Goal: Information Seeking & Learning: Learn about a topic

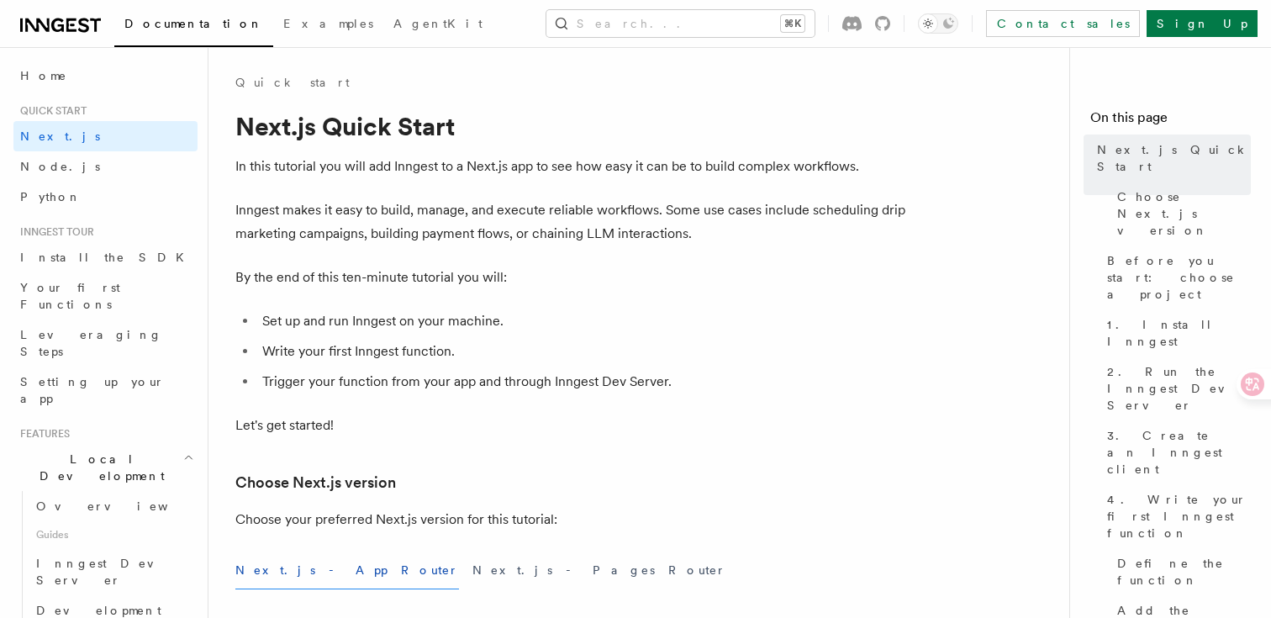
scroll to position [362, 0]
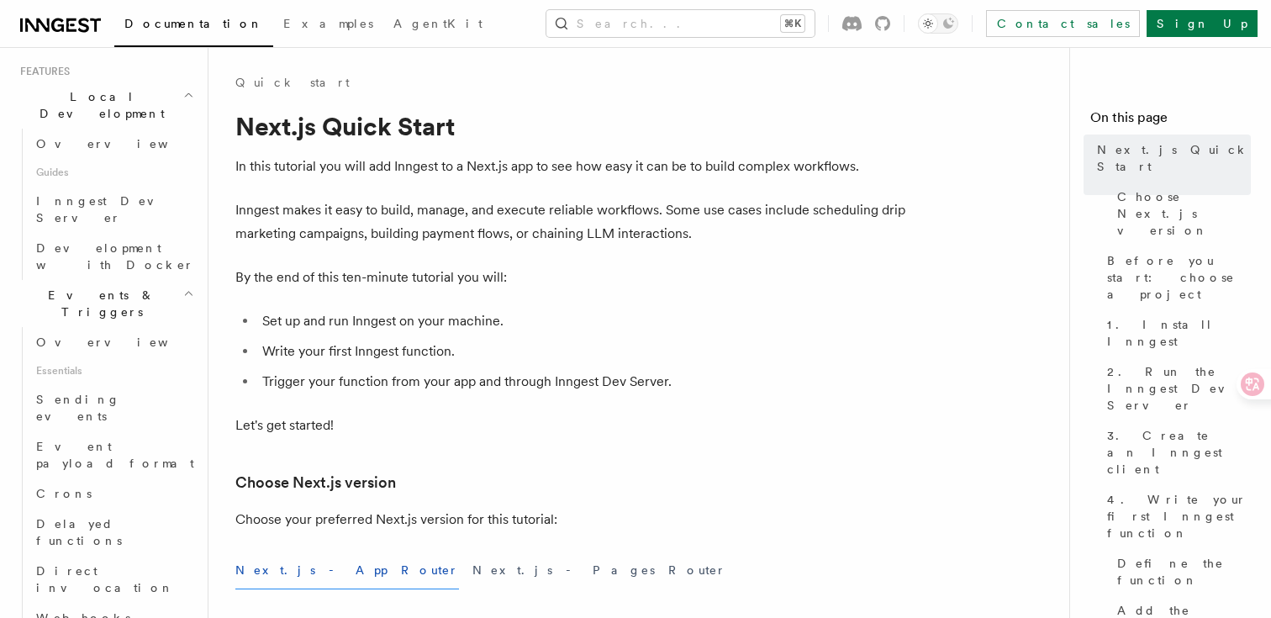
click at [119, 478] on link "Crons" at bounding box center [113, 493] width 168 height 30
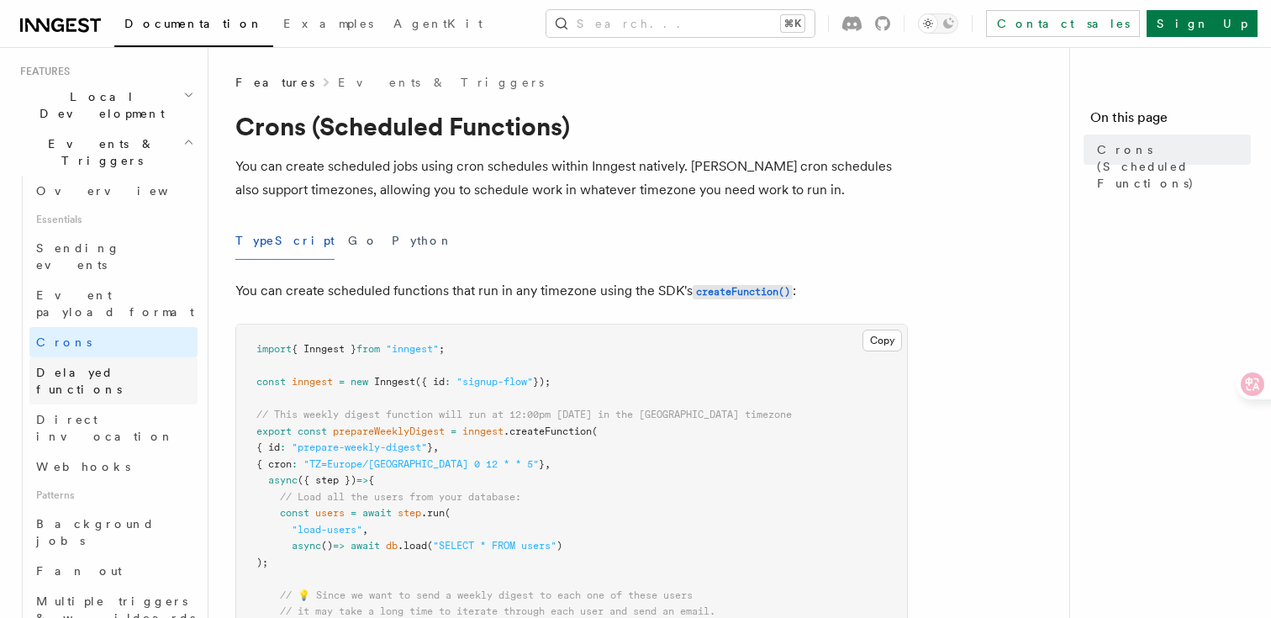
click at [110, 366] on span "Delayed functions" at bounding box center [79, 381] width 86 height 30
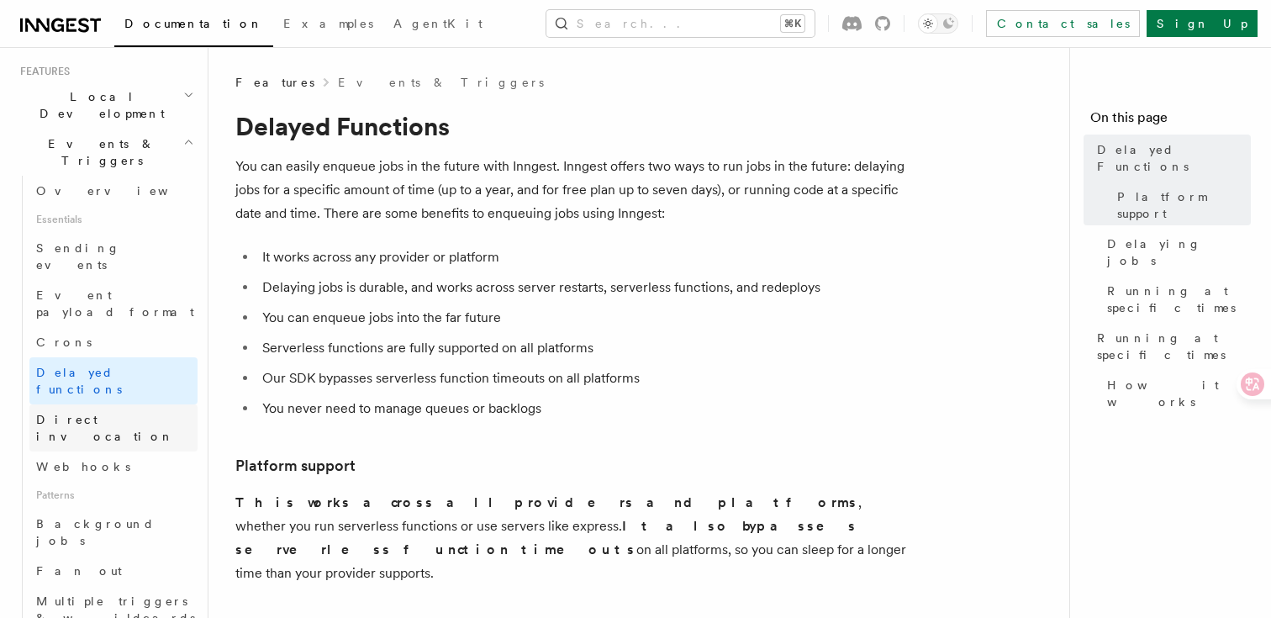
click at [128, 404] on link "Direct invocation" at bounding box center [113, 427] width 168 height 47
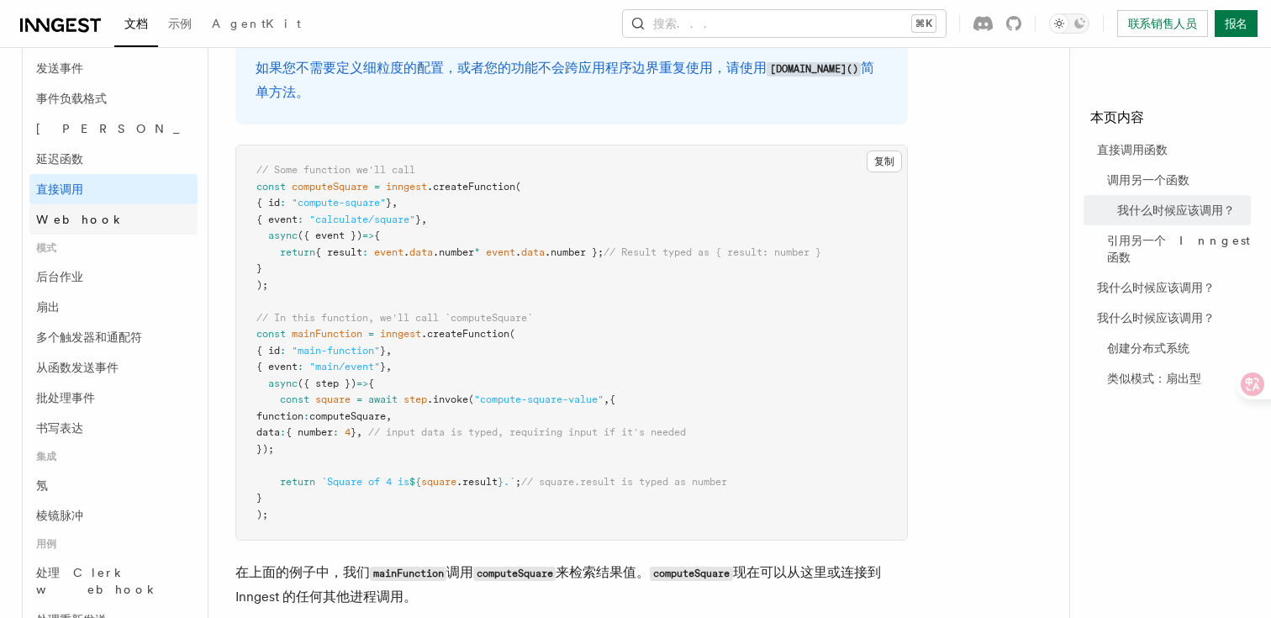
scroll to position [459, 0]
click at [113, 375] on link "从函数发送事件" at bounding box center [113, 366] width 168 height 30
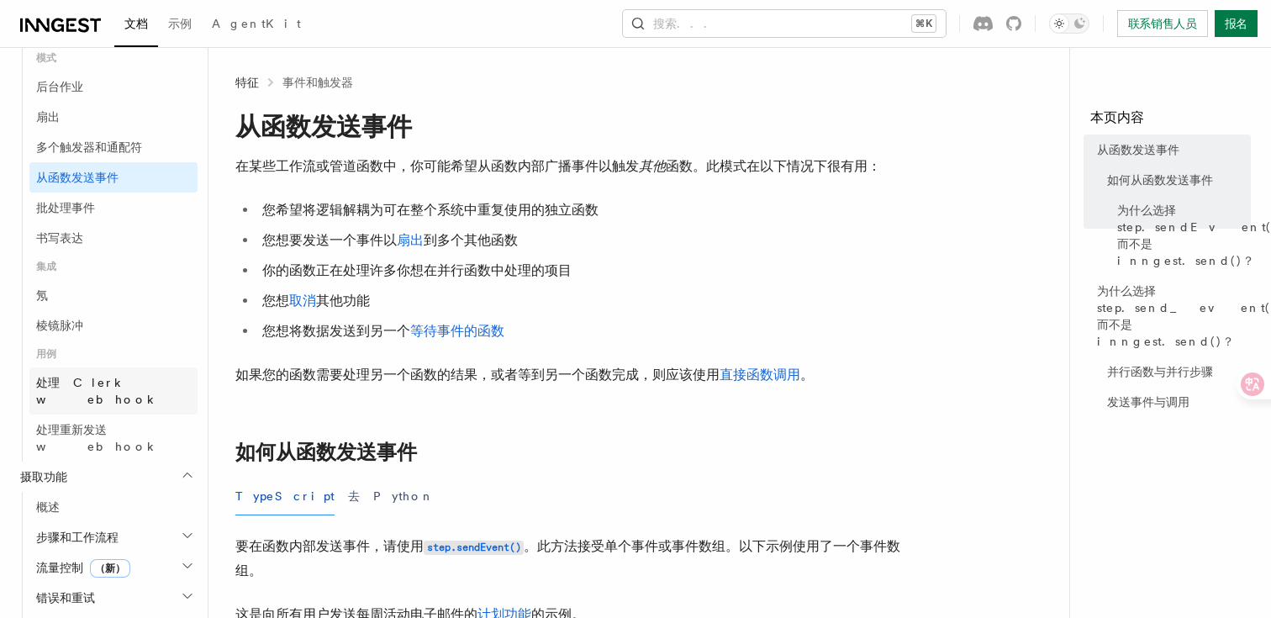
scroll to position [652, 0]
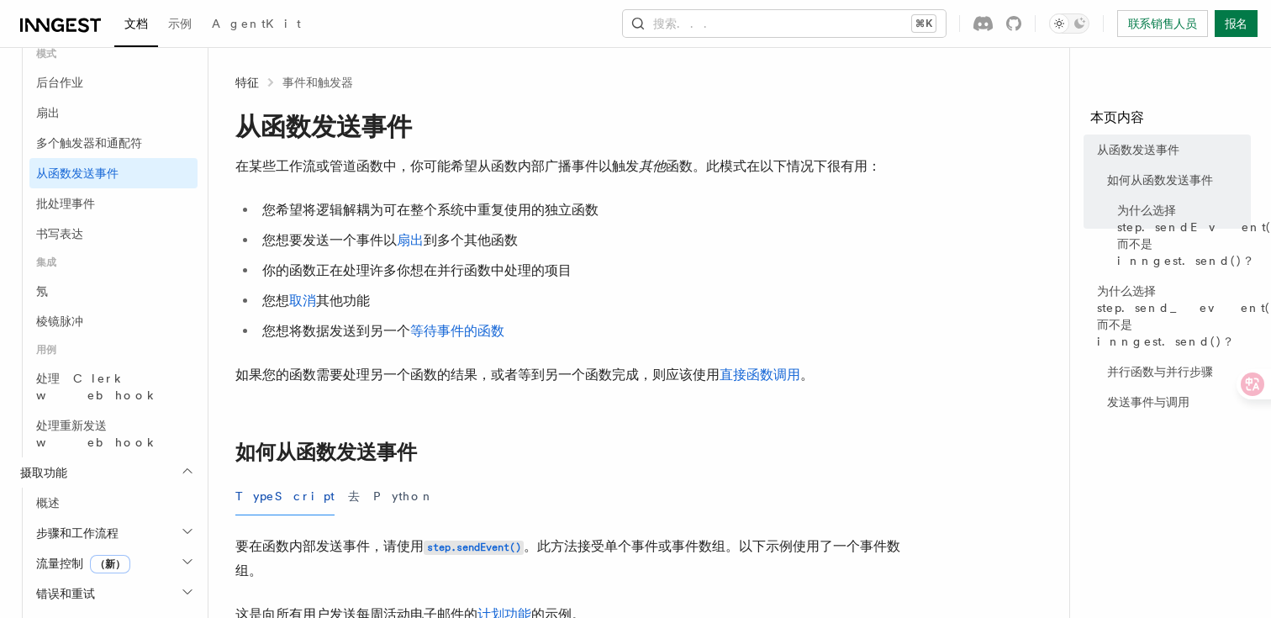
click at [92, 518] on h2 "步骤和工作流程" at bounding box center [113, 533] width 168 height 30
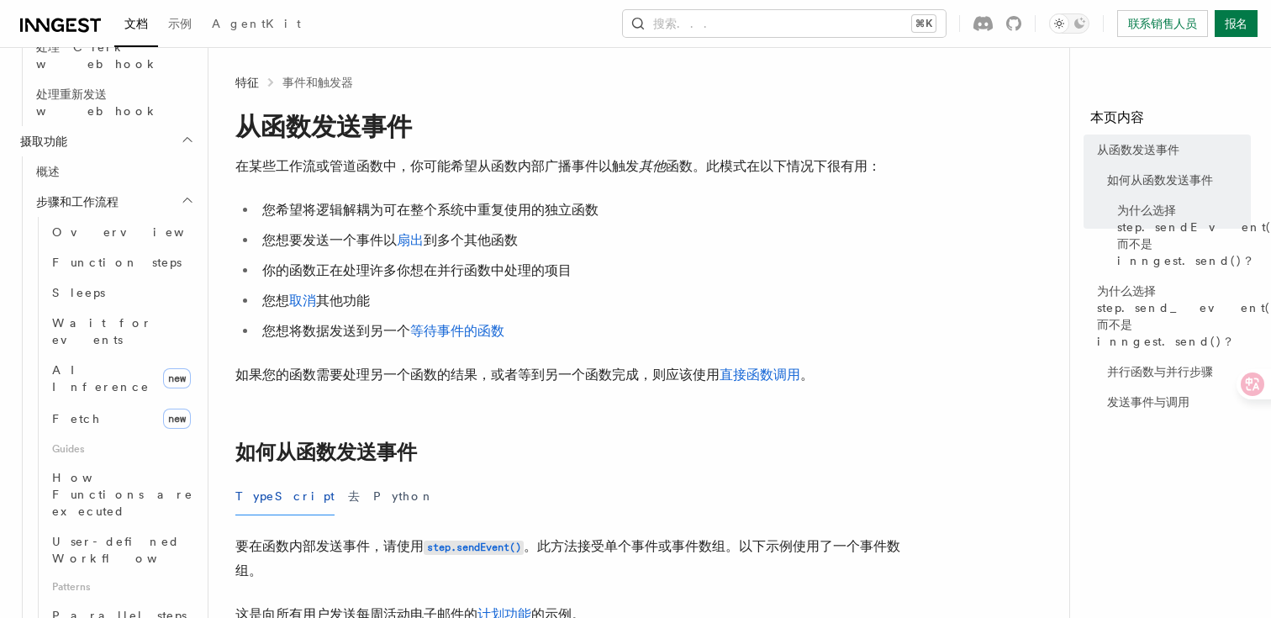
scroll to position [991, 0]
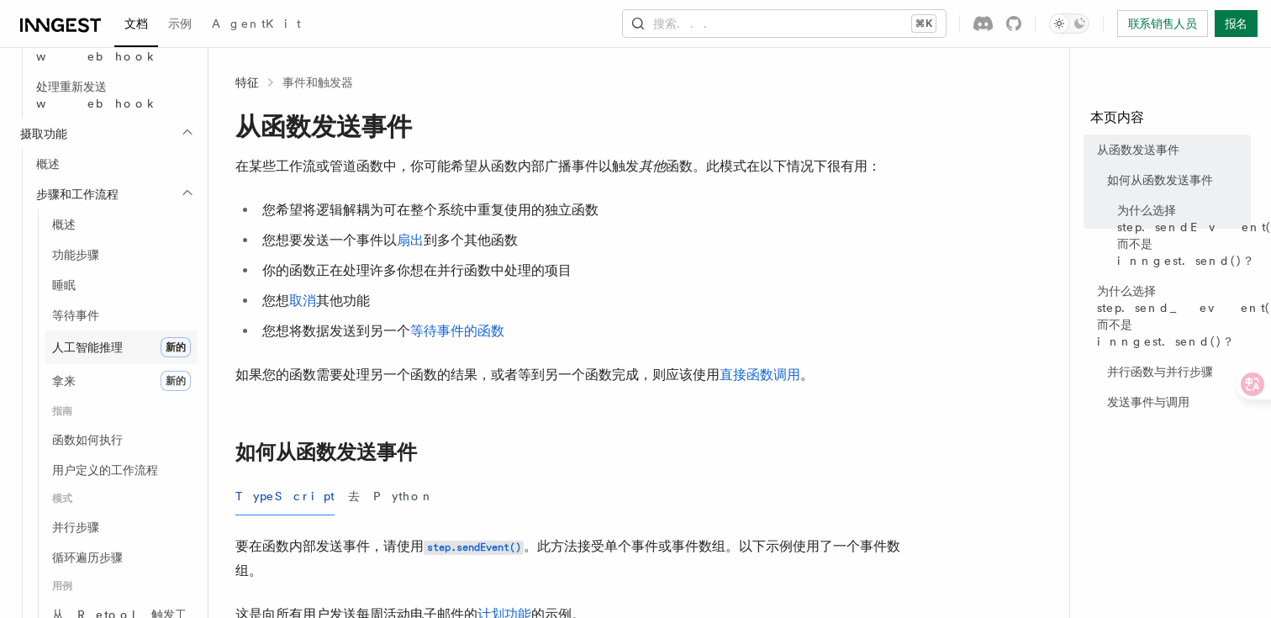
click at [108, 340] on font "人工智能推理" at bounding box center [87, 346] width 71 height 13
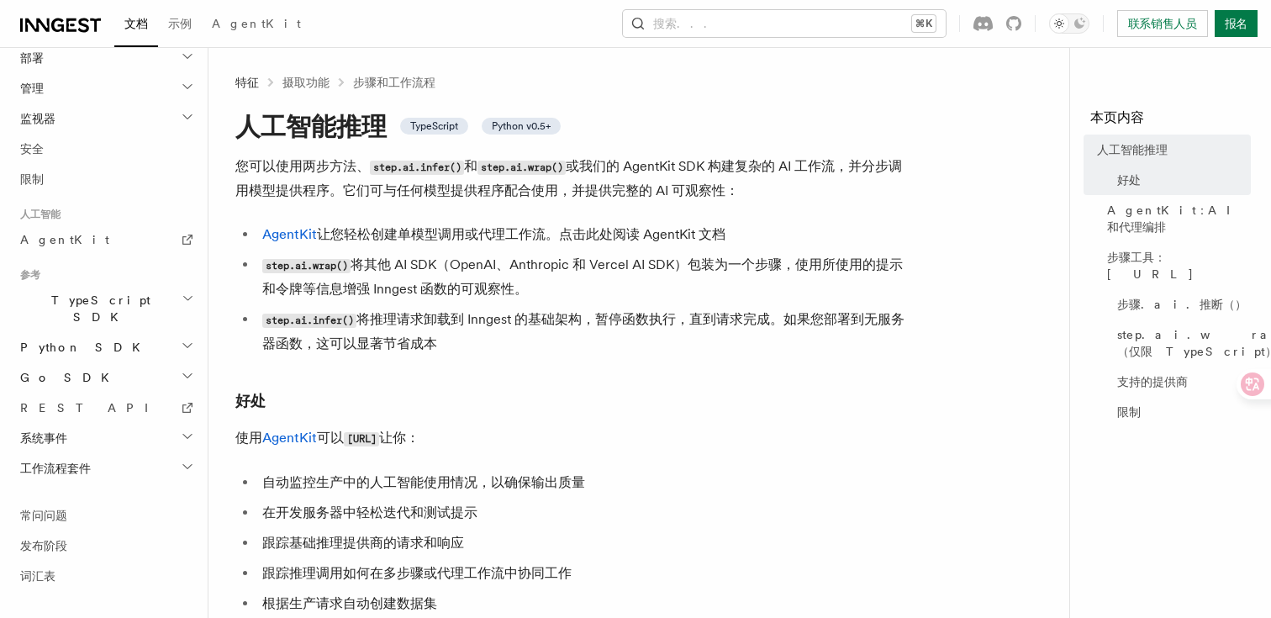
scroll to position [1147, 0]
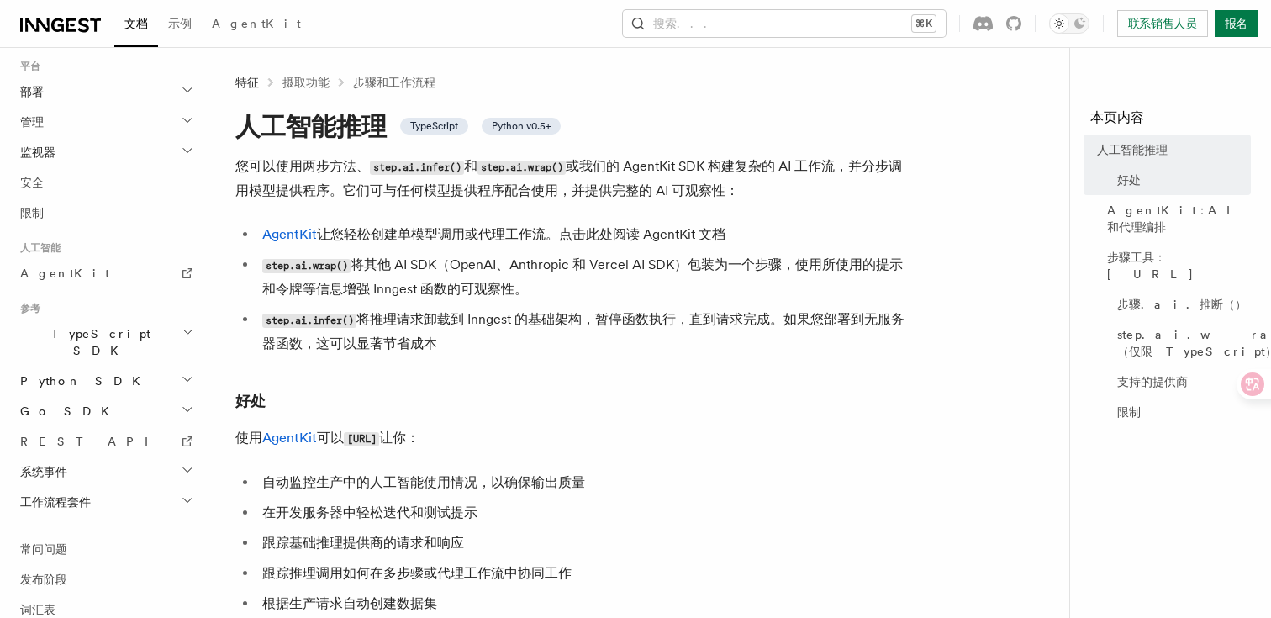
click at [101, 487] on h2 "工作流程套件" at bounding box center [105, 502] width 184 height 30
click at [118, 456] on h2 "系统事件" at bounding box center [105, 471] width 184 height 30
click at [128, 426] on link "REST API" at bounding box center [105, 441] width 184 height 30
click at [101, 396] on h2 "Go SDK" at bounding box center [105, 411] width 184 height 30
click at [114, 366] on h2 "Python SDK" at bounding box center [105, 381] width 184 height 30
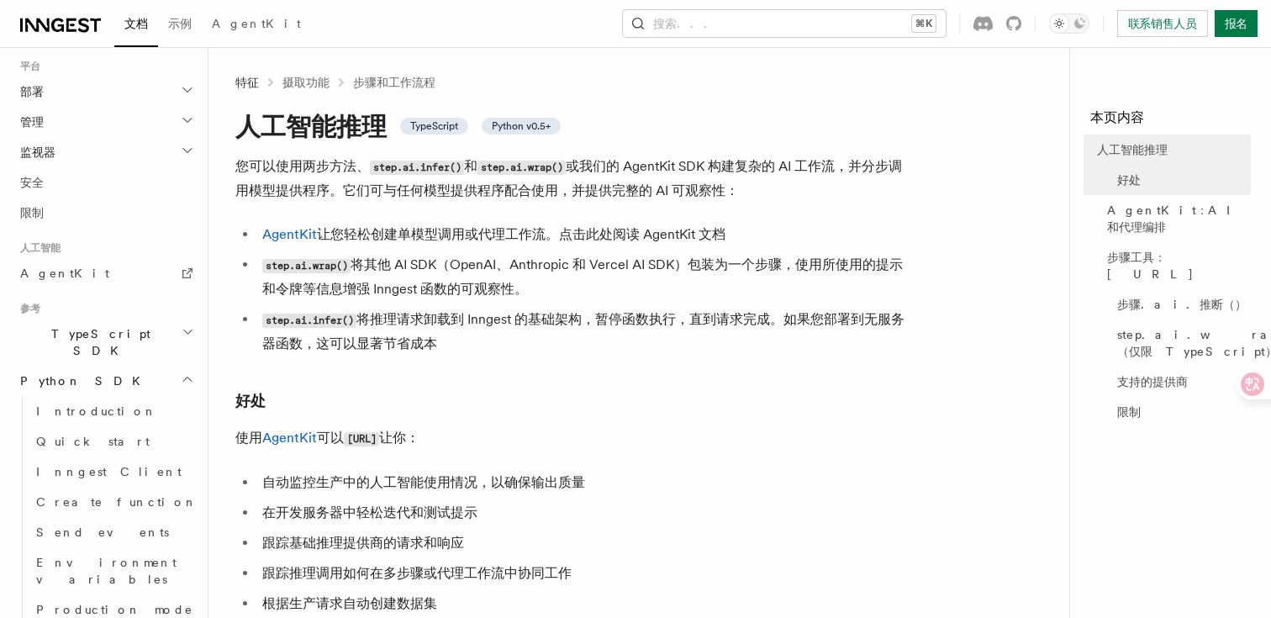
click at [127, 319] on h2 "TypeScript SDK" at bounding box center [105, 342] width 184 height 47
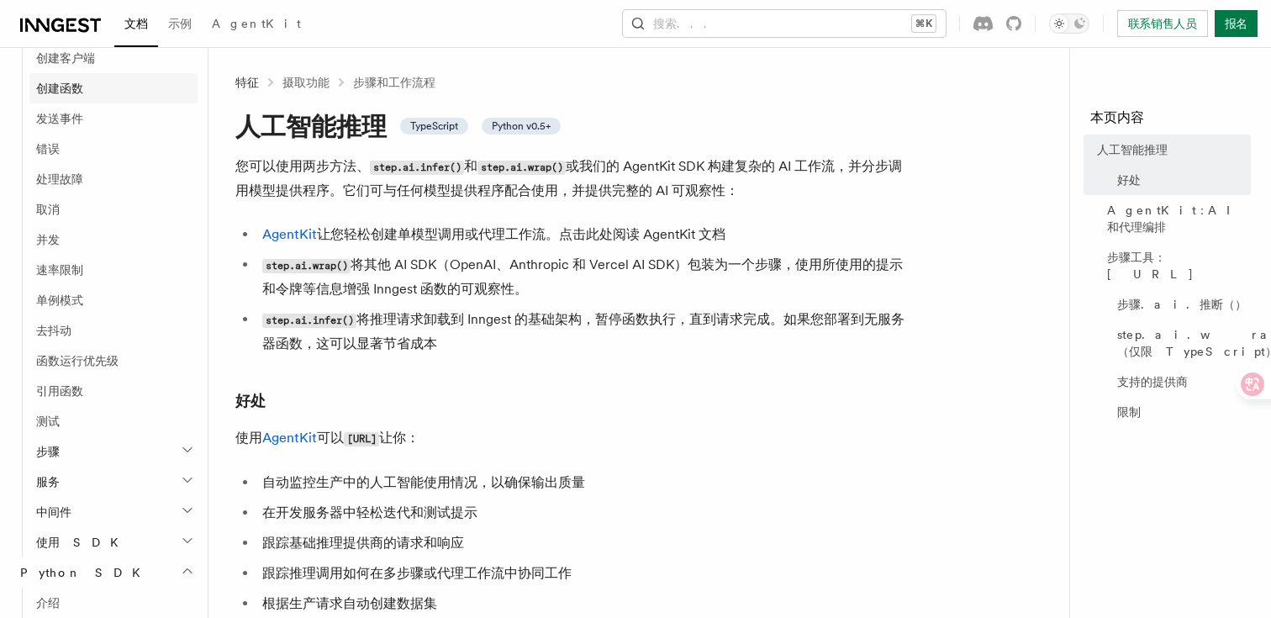
scroll to position [1501, 0]
click at [88, 526] on h2 "使用 SDK" at bounding box center [113, 541] width 168 height 30
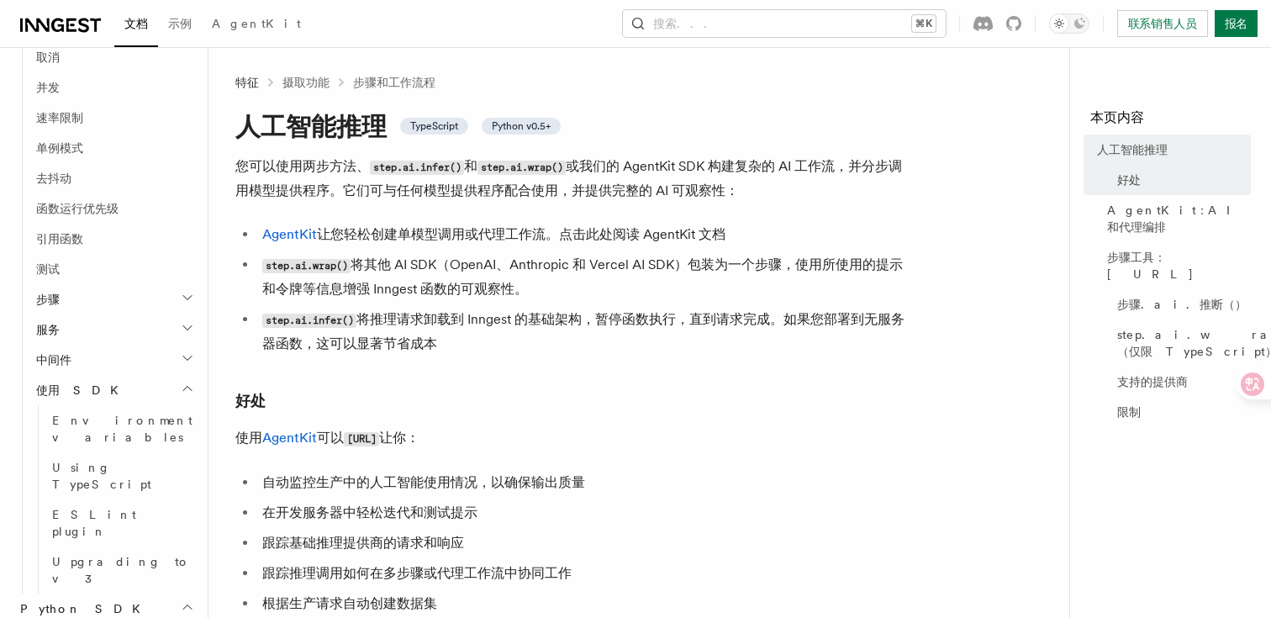
scroll to position [1685, 0]
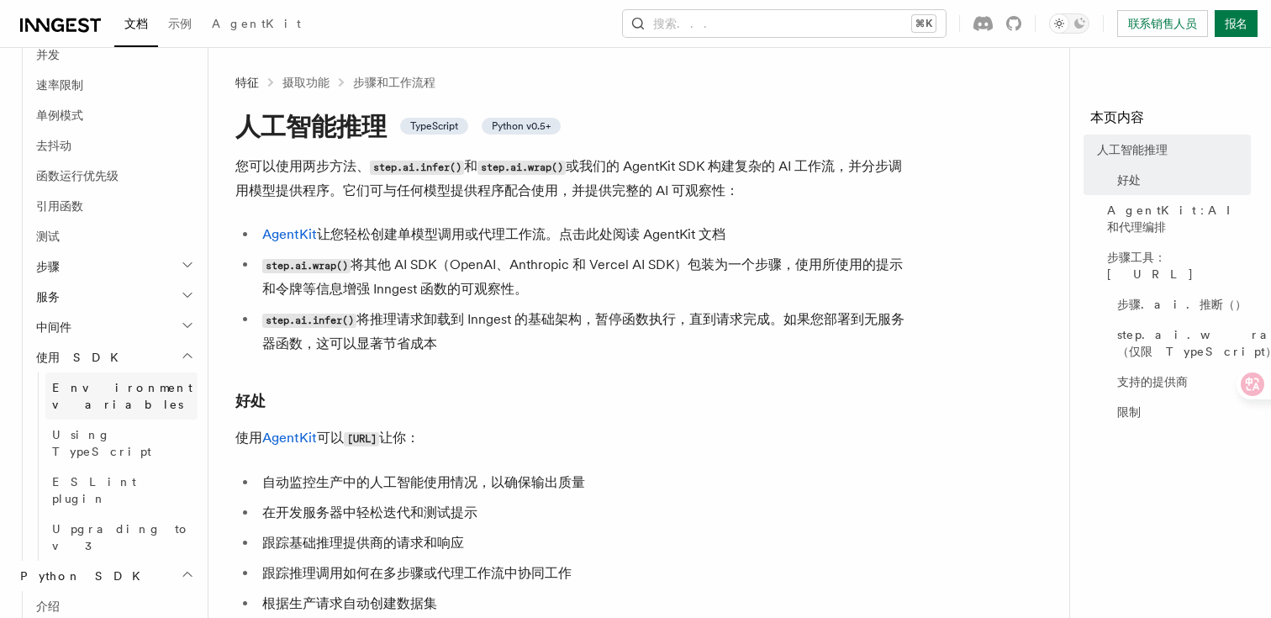
click at [146, 381] on span "Environment variables" at bounding box center [122, 396] width 140 height 30
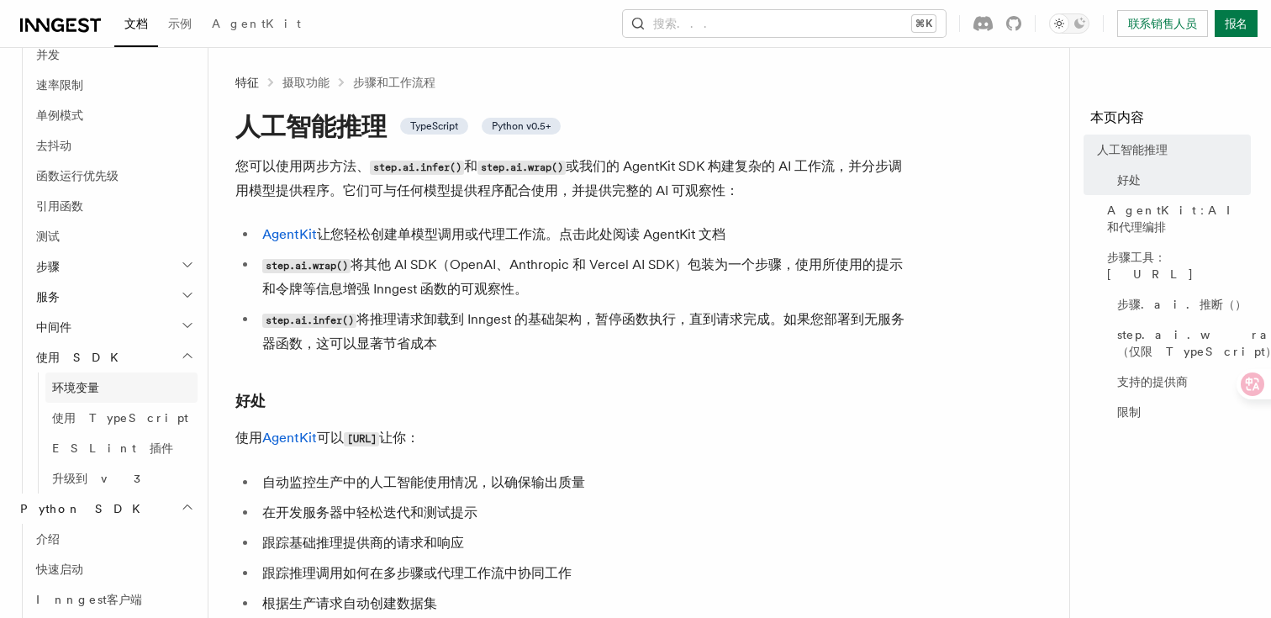
scroll to position [1393, 0]
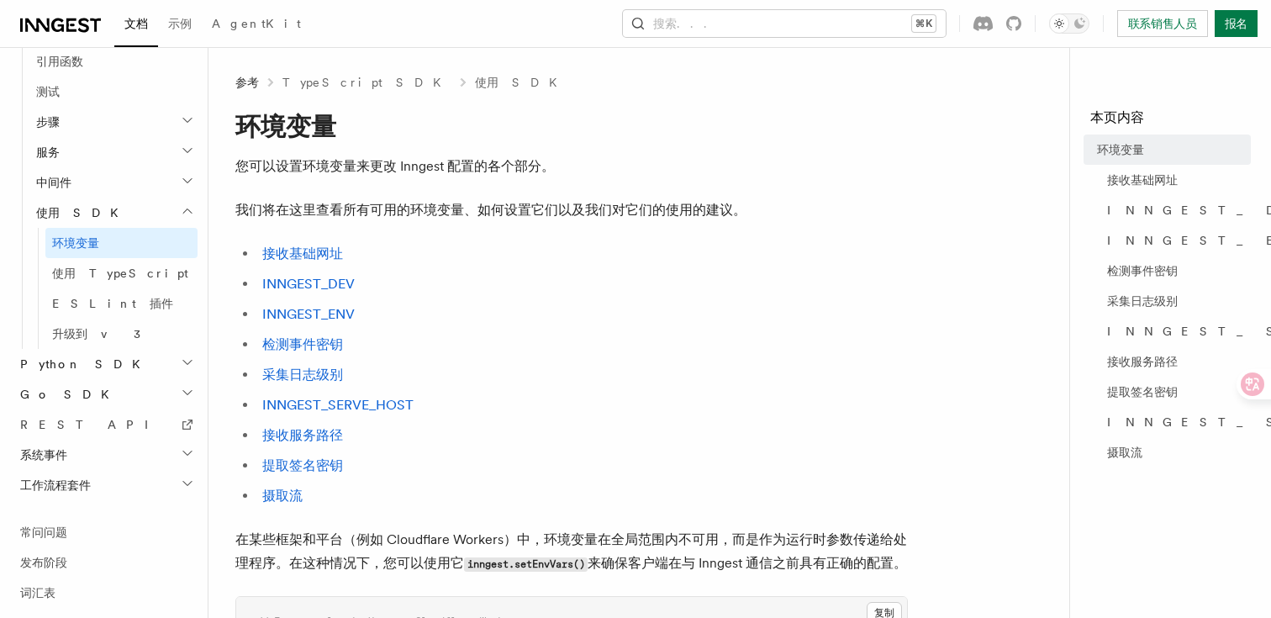
click at [134, 143] on h2 "服务" at bounding box center [113, 152] width 168 height 30
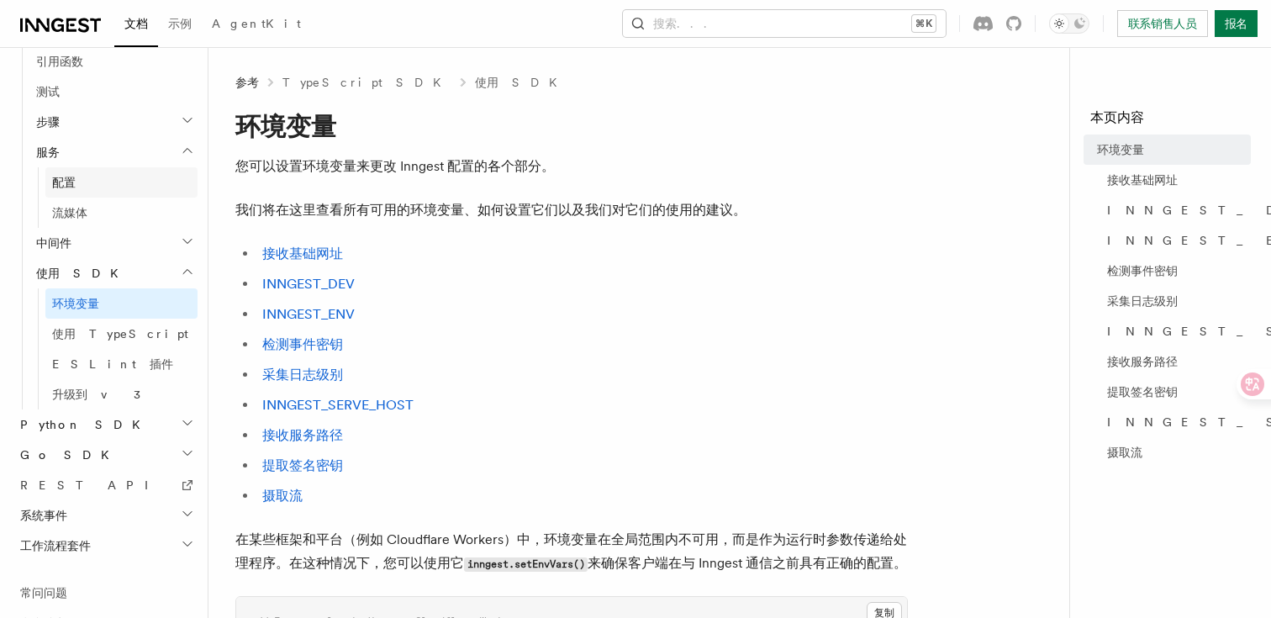
click at [127, 171] on link "配置" at bounding box center [121, 182] width 152 height 30
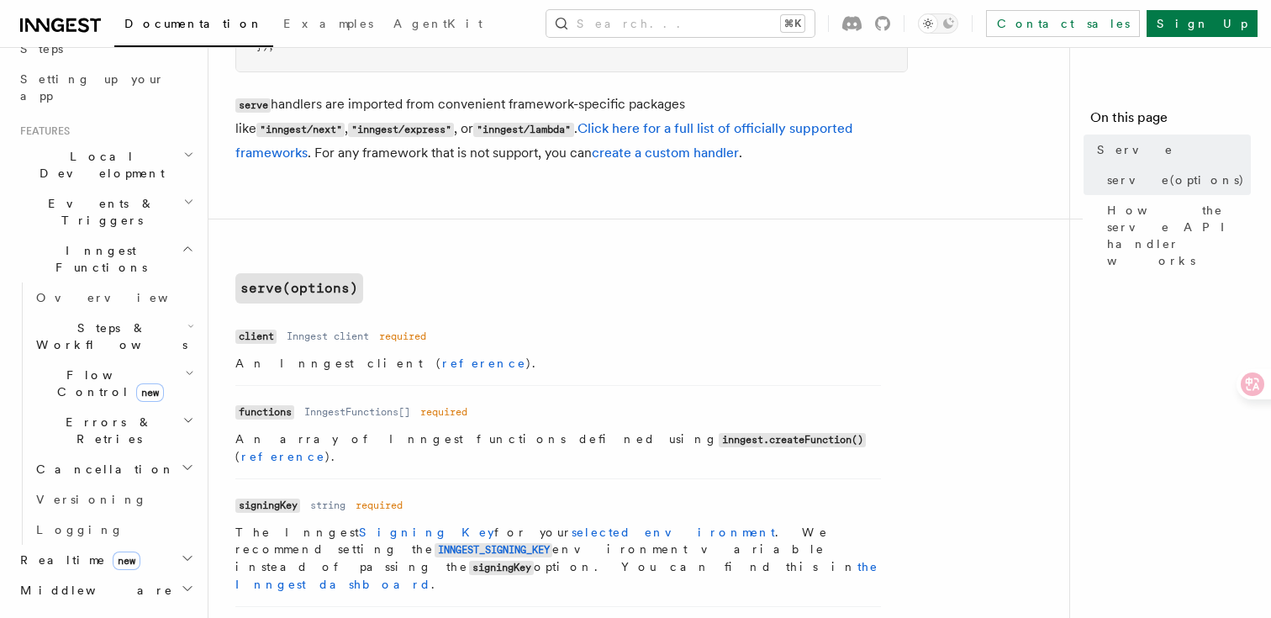
scroll to position [304, 0]
click at [187, 370] on icon "button" at bounding box center [190, 371] width 6 height 3
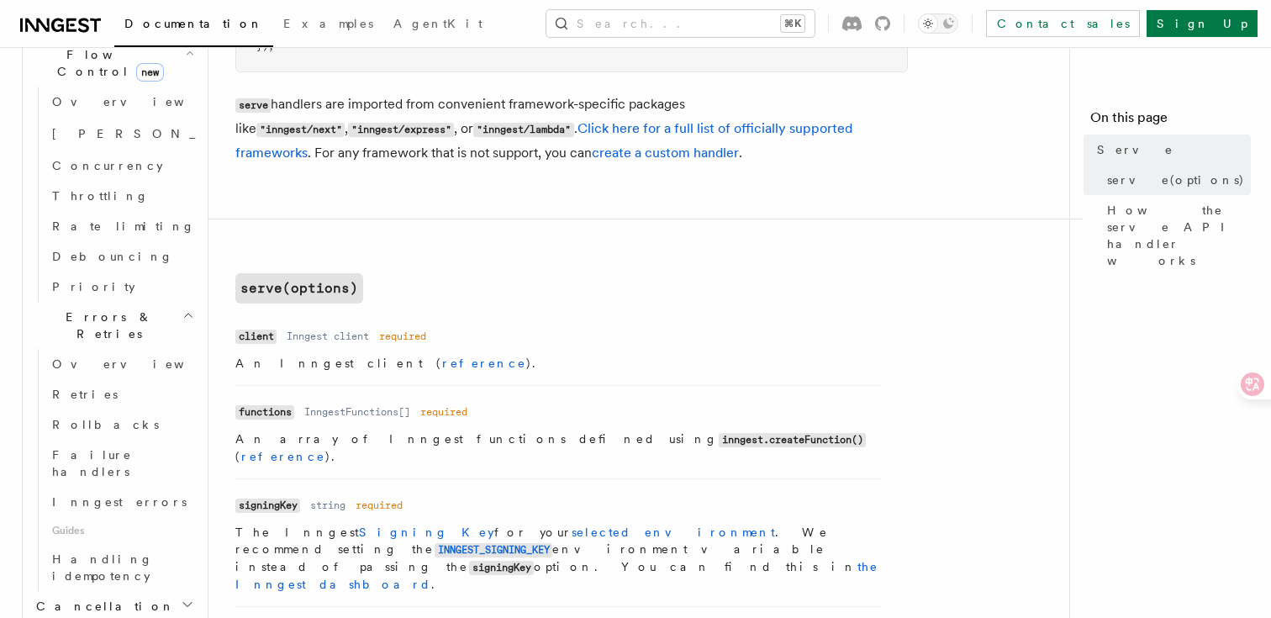
scroll to position [624, 0]
